Goal: Task Accomplishment & Management: Complete application form

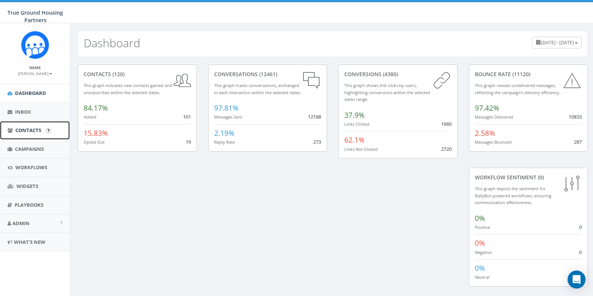
click at [32, 138] on link "Contacts" at bounding box center [35, 130] width 70 height 18
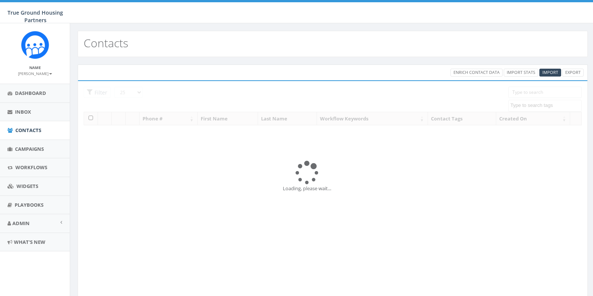
select select
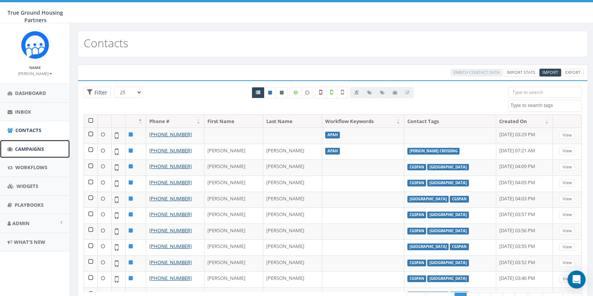
click at [38, 153] on link "Campaigns" at bounding box center [35, 149] width 70 height 18
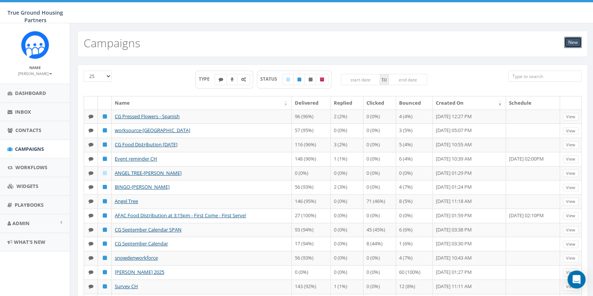
click at [574, 41] on link "New" at bounding box center [573, 42] width 18 height 11
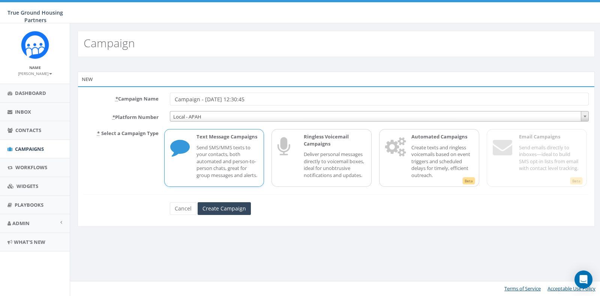
drag, startPoint x: 259, startPoint y: 99, endPoint x: 144, endPoint y: 103, distance: 114.9
click at [144, 103] on div "* Campaign Name Campaign - 09/12/2025, 12:30:45" at bounding box center [336, 99] width 517 height 13
type input "TP sweets and surveys 91225"
click at [245, 215] on input "Create Campaign" at bounding box center [224, 208] width 53 height 13
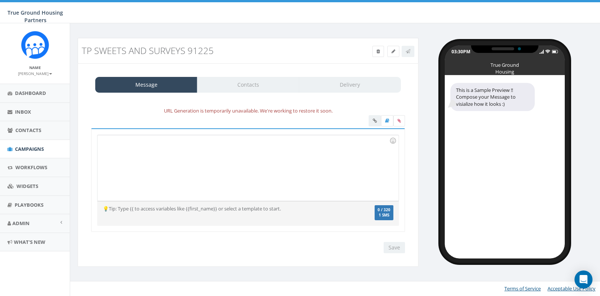
click at [159, 154] on div at bounding box center [248, 168] width 301 height 66
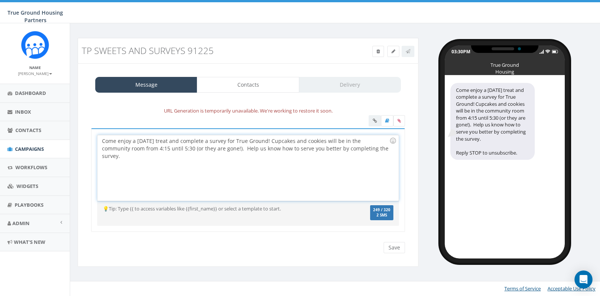
click at [264, 141] on div "Come enjoy a Friday treat and complete a survey for True Ground! Cupcakes and c…" at bounding box center [248, 168] width 301 height 66
click at [153, 148] on div "Come enjoy a Friday treat and complete a survey for True Ground! Cupcakes and c…" at bounding box center [248, 168] width 301 height 66
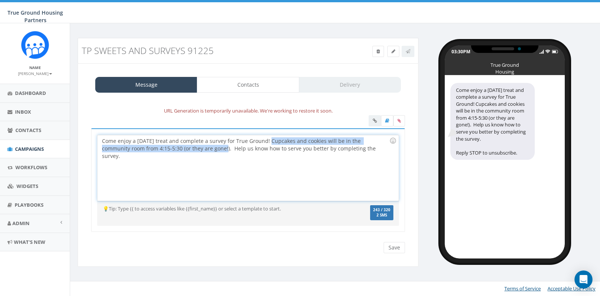
drag, startPoint x: 197, startPoint y: 148, endPoint x: 265, endPoint y: 135, distance: 68.4
click at [265, 135] on div "Come enjoy a Friday treat and complete a survey for True Ground! Cupcakes and c…" at bounding box center [248, 168] width 301 height 66
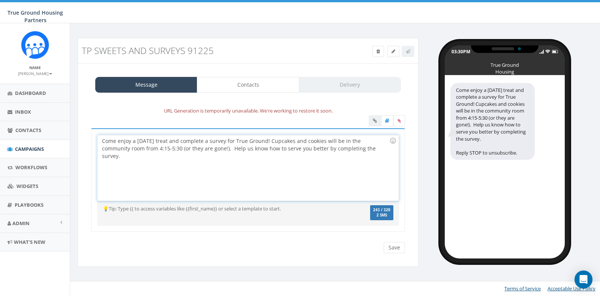
click at [204, 169] on div "Come enjoy a Friday treat and complete a survey for True Ground! Cupcakes and c…" at bounding box center [248, 168] width 301 height 66
click at [118, 143] on div "Come enjoy a Friday treat and complete a survey for True Ground! Cupcakes and c…" at bounding box center [248, 168] width 301 height 66
drag, startPoint x: 247, startPoint y: 139, endPoint x: 154, endPoint y: 138, distance: 92.7
click at [154, 138] on div "Enjoy a Friday treat and complete a survey for True Ground! Cupcakes and cookie…" at bounding box center [248, 168] width 301 height 66
click at [336, 140] on div "Enjoy a Friday treat while completing True Grounds annual survey! Cupcakes and …" at bounding box center [248, 168] width 301 height 66
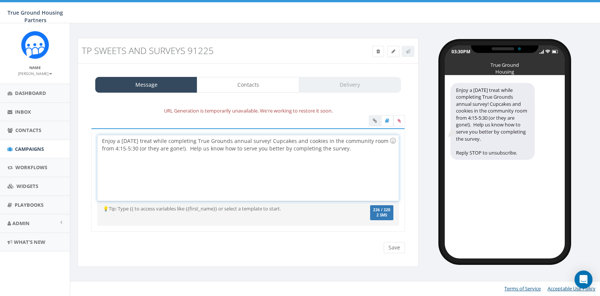
click at [188, 150] on div "Enjoy a Friday treat while completing True Grounds annual survey! Cupcakes and …" at bounding box center [248, 168] width 301 height 66
click at [182, 148] on div "Enjoy a Friday treat while completing True Grounds annual survey! Cupcakes and …" at bounding box center [248, 168] width 301 height 66
click at [189, 148] on div "Enjoy a Friday treat while completing True Grounds annual survey! Cupcakes and …" at bounding box center [248, 168] width 301 height 66
click at [193, 148] on div "Enjoy a Friday treat while completing True Grounds annual survey! Cupcakes and …" at bounding box center [248, 168] width 301 height 66
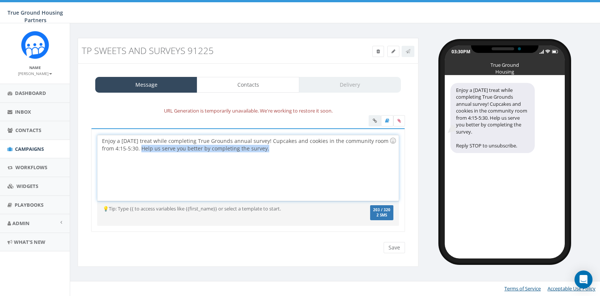
drag, startPoint x: 268, startPoint y: 147, endPoint x: 141, endPoint y: 159, distance: 128.2
click at [141, 159] on div "Enjoy a Friday treat while completing True Grounds annual survey! Cupcakes and …" at bounding box center [248, 168] width 301 height 66
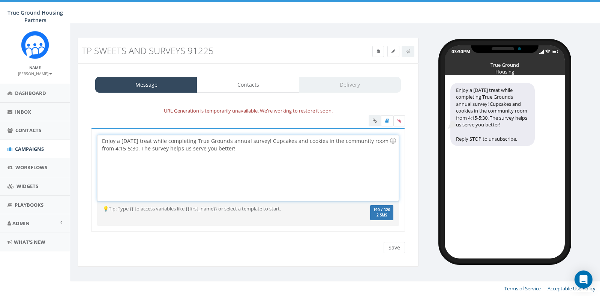
click at [224, 142] on div "Enjoy a Friday treat while completing True Grounds annual survey! Cupcakes and …" at bounding box center [248, 168] width 301 height 66
click at [137, 141] on div "Enjoy a Friday treat while completing True Ground's annual survey! Cupcakes and…" at bounding box center [248, 168] width 301 height 66
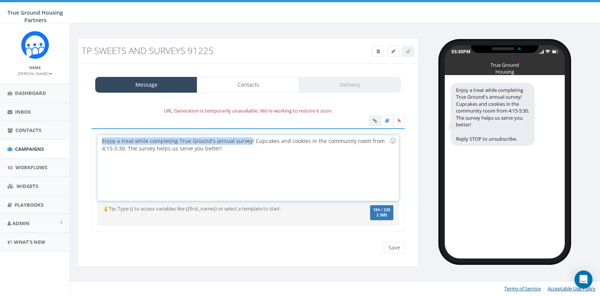
drag, startPoint x: 248, startPoint y: 142, endPoint x: 83, endPoint y: 138, distance: 165.1
click at [83, 138] on div "Message Contacts Delivery URL Generation is temporarily unavailable. We're work…" at bounding box center [248, 164] width 341 height 203
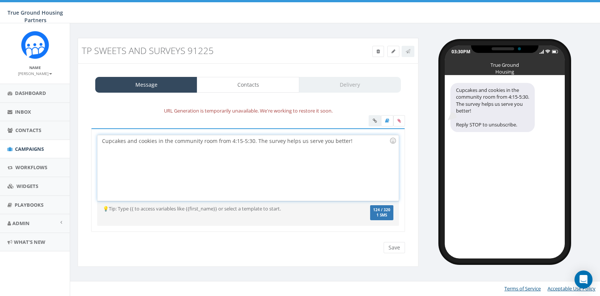
click at [253, 142] on div "Cupcakes and cookies in the community room from 4:15-5:30. The survey helps us …" at bounding box center [248, 168] width 301 height 66
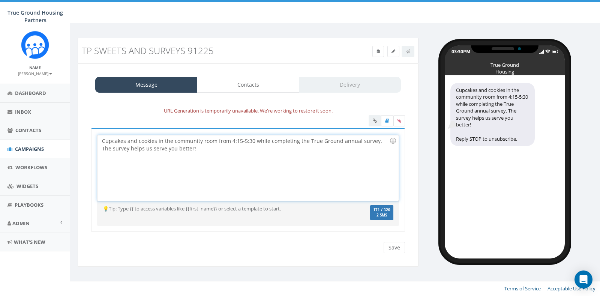
click at [137, 140] on div "Cupcakes and cookies in the community room from 4:15-5:30 while completing the …" at bounding box center [248, 168] width 301 height 66
click at [351, 143] on div "Cupcakes & cookies in the community room from 4:15-5:30 while completing the Tr…" at bounding box center [248, 168] width 301 height 66
click at [299, 141] on div "Cupcakes & cookies in the community room from 4:15-5:30 while completing the Tr…" at bounding box center [248, 168] width 301 height 66
click at [296, 140] on div "Cupcakes & cookies in the community room from 4:15-5:30 while completing a True…" at bounding box center [248, 168] width 301 height 66
click at [276, 165] on div "Cupcakes & cookies in the community room from 4:15-5:30 while completing a True…" at bounding box center [248, 168] width 301 height 66
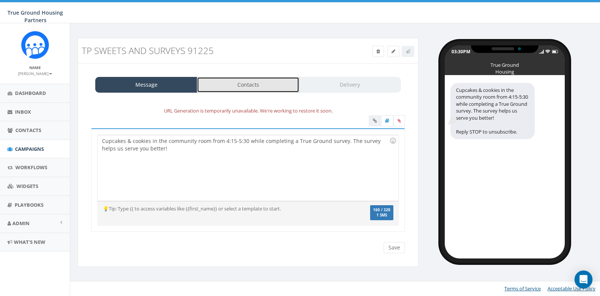
click at [248, 80] on link "Contacts" at bounding box center [248, 85] width 102 height 16
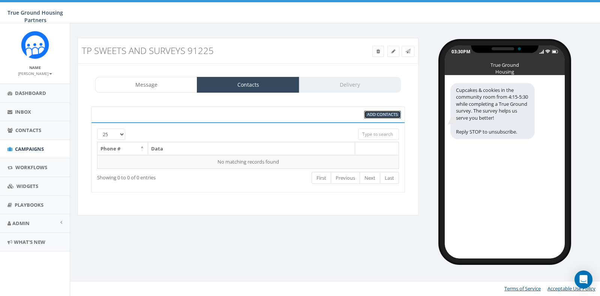
click at [373, 112] on span "Add Contacts" at bounding box center [382, 114] width 31 height 6
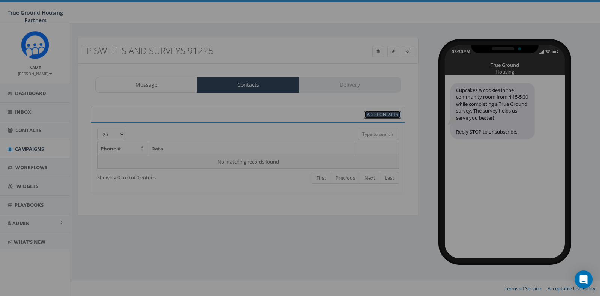
select select
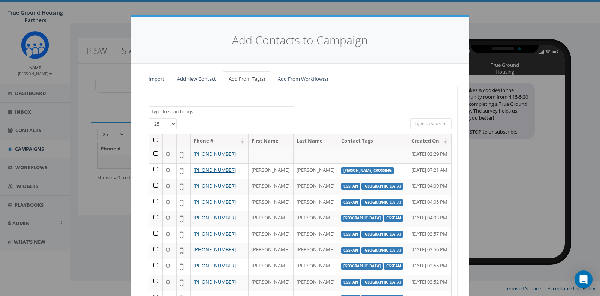
click at [197, 108] on textarea "Search" at bounding box center [222, 111] width 143 height 7
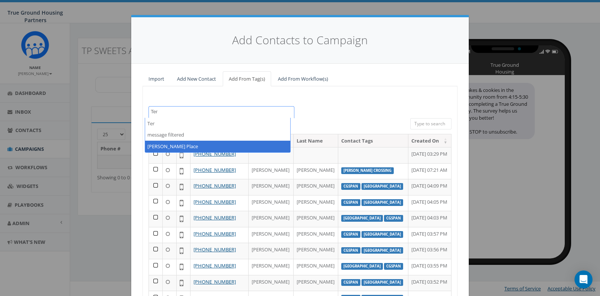
type textarea "Ter"
select select "[PERSON_NAME] Place"
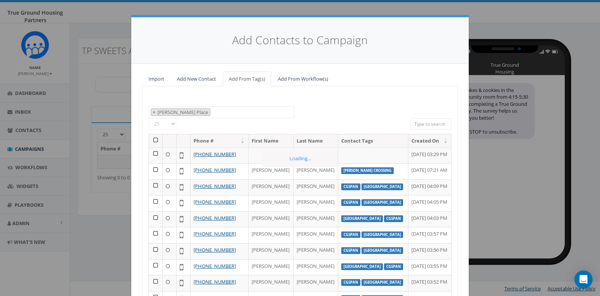
scroll to position [296, 0]
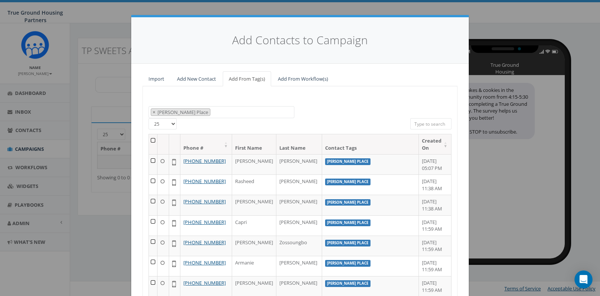
click at [158, 126] on select "25 50 100" at bounding box center [163, 123] width 28 height 11
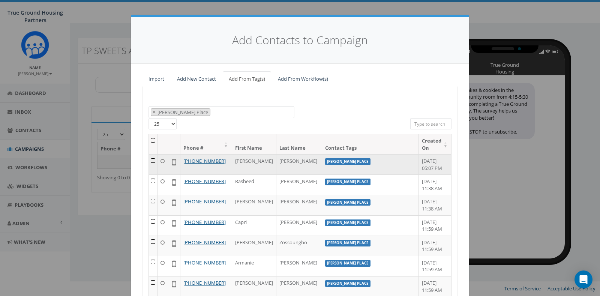
select select "100"
click at [149, 118] on select "25 50 100" at bounding box center [163, 123] width 28 height 11
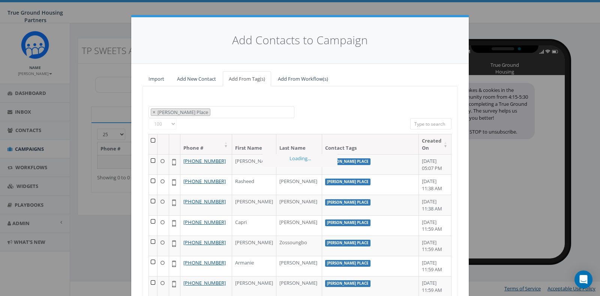
click at [149, 141] on th at bounding box center [153, 144] width 9 height 20
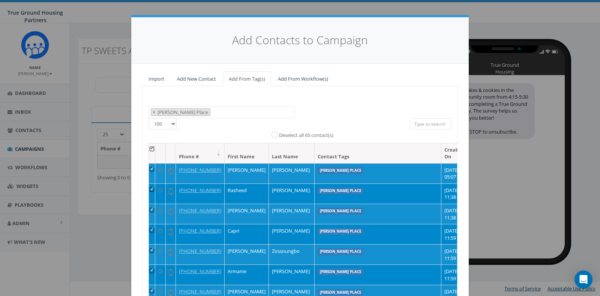
scroll to position [86, 0]
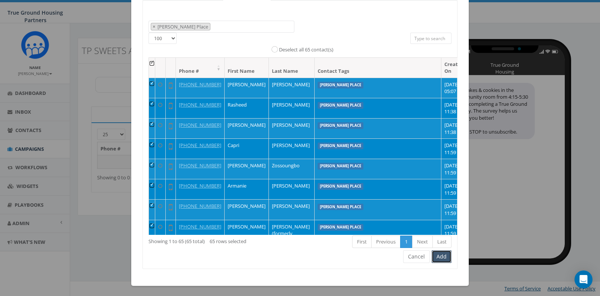
click at [437, 257] on button "Add" at bounding box center [442, 256] width 20 height 13
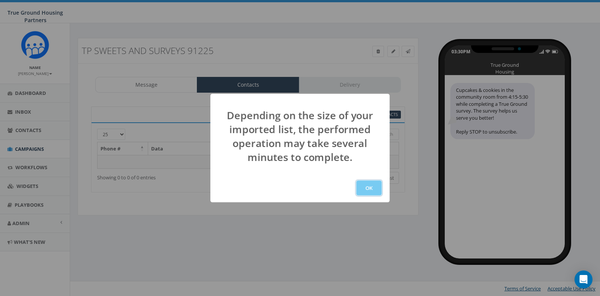
click at [375, 188] on button "OK" at bounding box center [369, 187] width 26 height 15
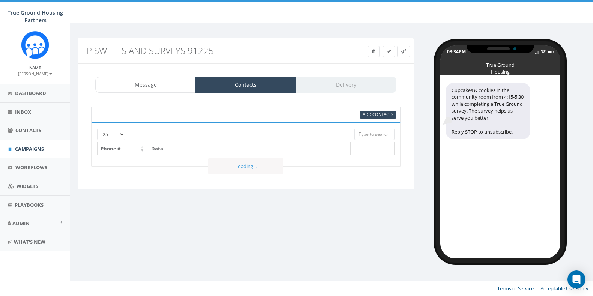
select select "1129"
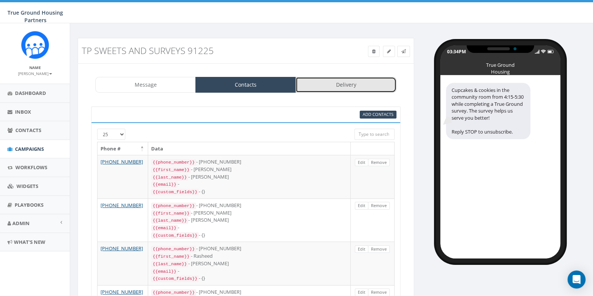
click at [323, 87] on link "Delivery" at bounding box center [346, 85] width 101 height 16
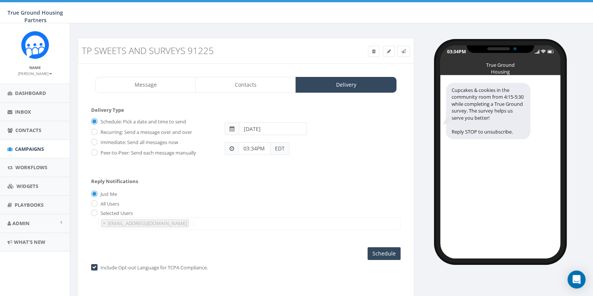
click at [280, 130] on input "2025-09-13" at bounding box center [273, 128] width 68 height 13
click at [306, 175] on td "12" at bounding box center [303, 176] width 11 height 11
type input "2025-09-12"
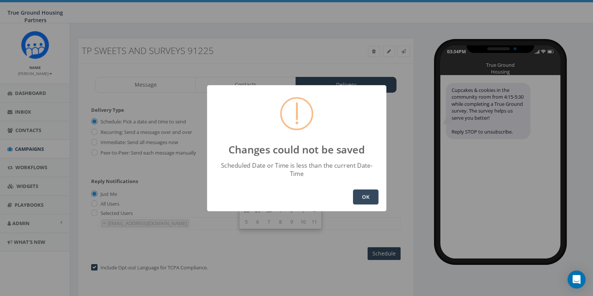
click at [365, 196] on button "OK" at bounding box center [366, 196] width 26 height 15
click at [358, 192] on button "OK" at bounding box center [366, 196] width 26 height 15
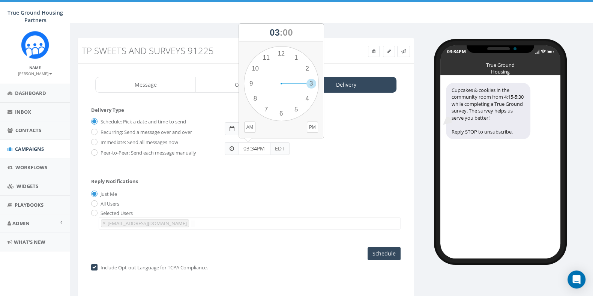
click at [268, 147] on input "03:34PM" at bounding box center [255, 148] width 32 height 13
drag, startPoint x: 270, startPoint y: 149, endPoint x: 223, endPoint y: 145, distance: 46.6
click at [223, 145] on div "03:34PM EDT" at bounding box center [250, 148] width 62 height 13
type input "4"
type input "3:45 PM"
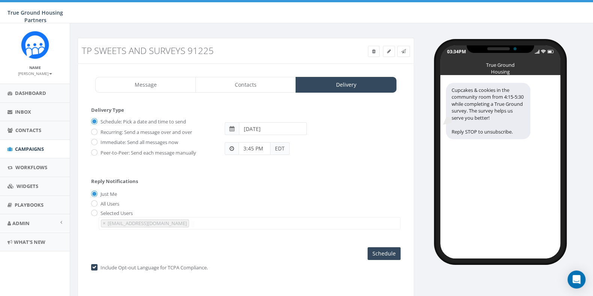
click at [301, 180] on div "Reply Notifications Just Me All Users Selected Users hspears@truegroundhousing.…" at bounding box center [246, 202] width 310 height 62
click at [383, 252] on input "Schedule" at bounding box center [384, 253] width 33 height 13
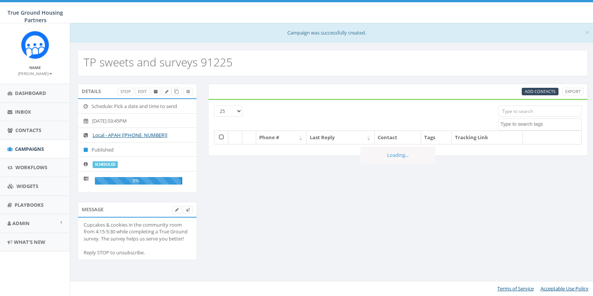
select select
